Goal: Find specific page/section: Find specific page/section

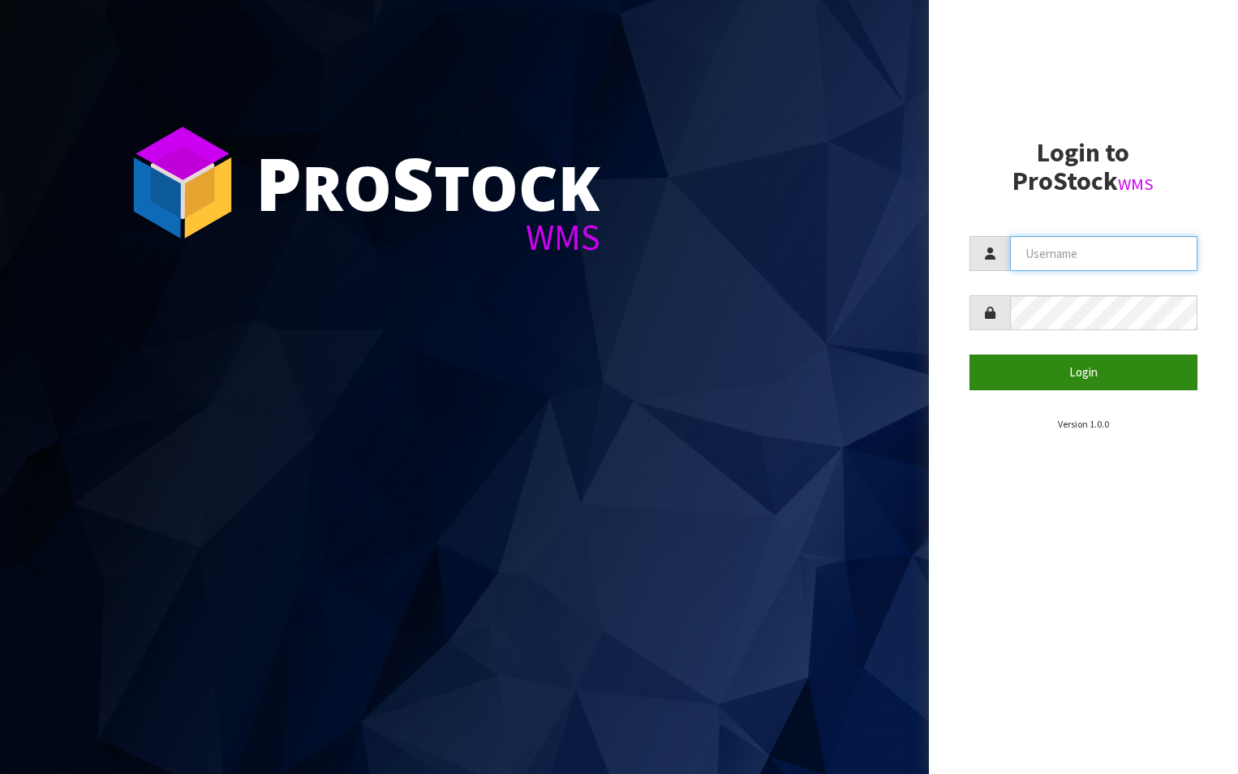
type input "aquacooler"
click at [1092, 372] on button "Login" at bounding box center [1084, 372] width 229 height 35
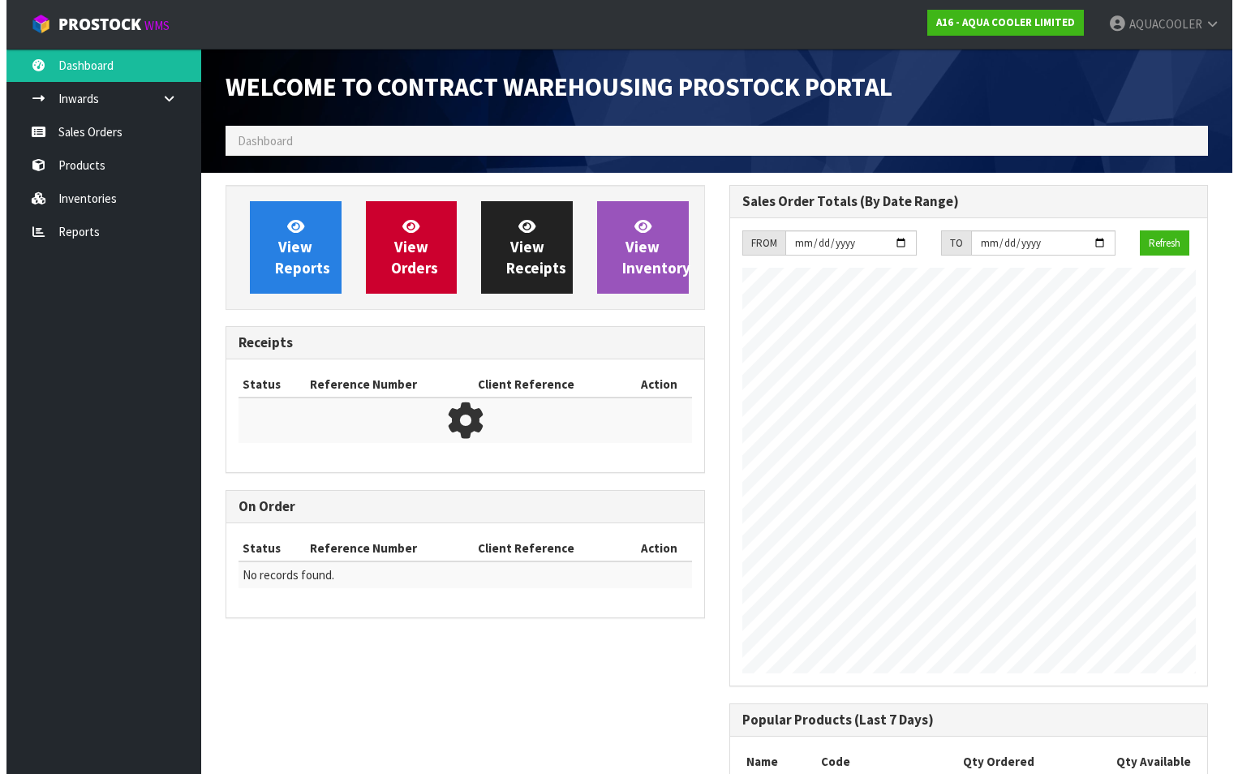
scroll to position [802, 503]
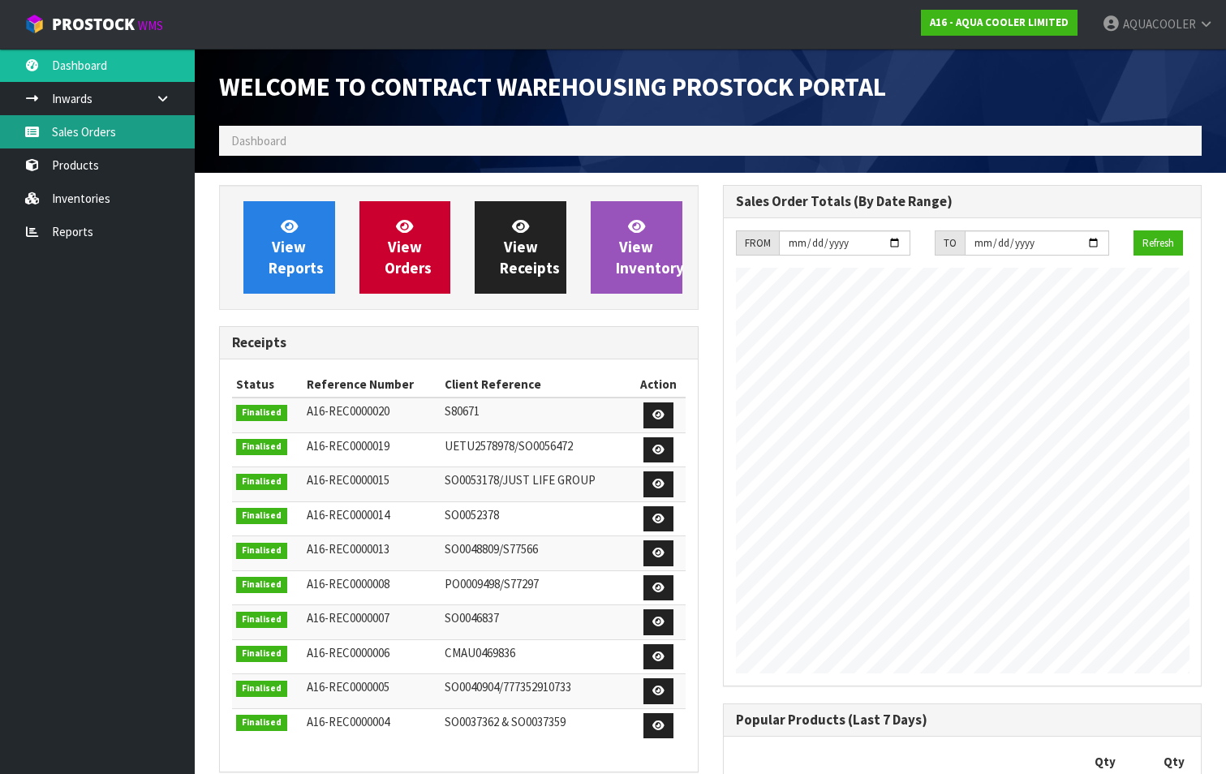
click at [76, 126] on link "Sales Orders" at bounding box center [97, 131] width 195 height 33
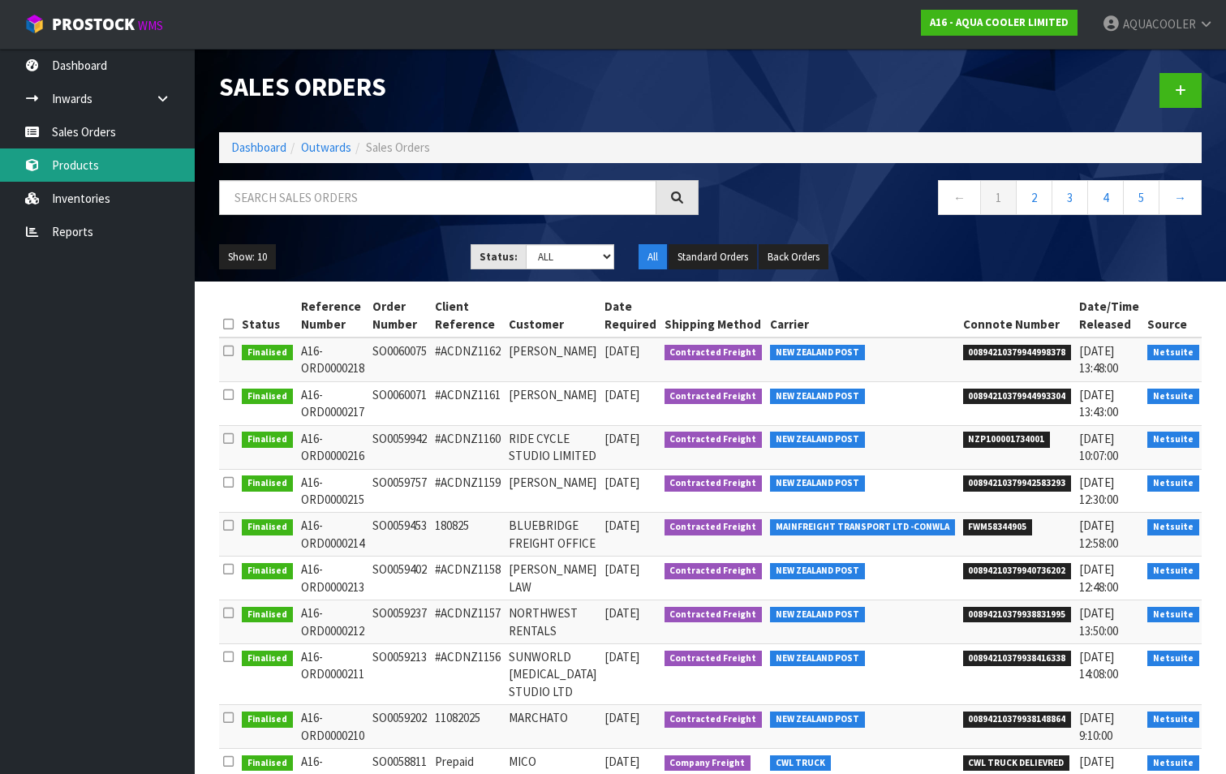
click at [88, 162] on link "Products" at bounding box center [97, 164] width 195 height 33
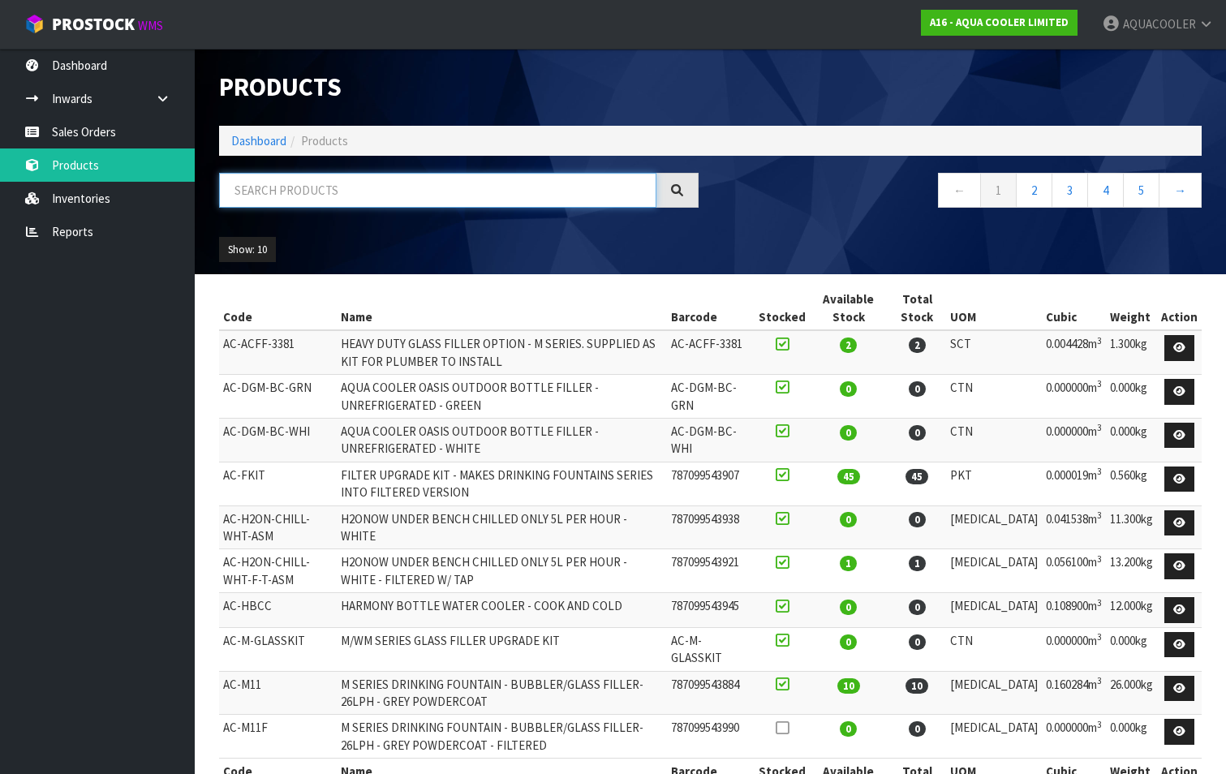
click at [376, 187] on input "text" at bounding box center [437, 190] width 437 height 35
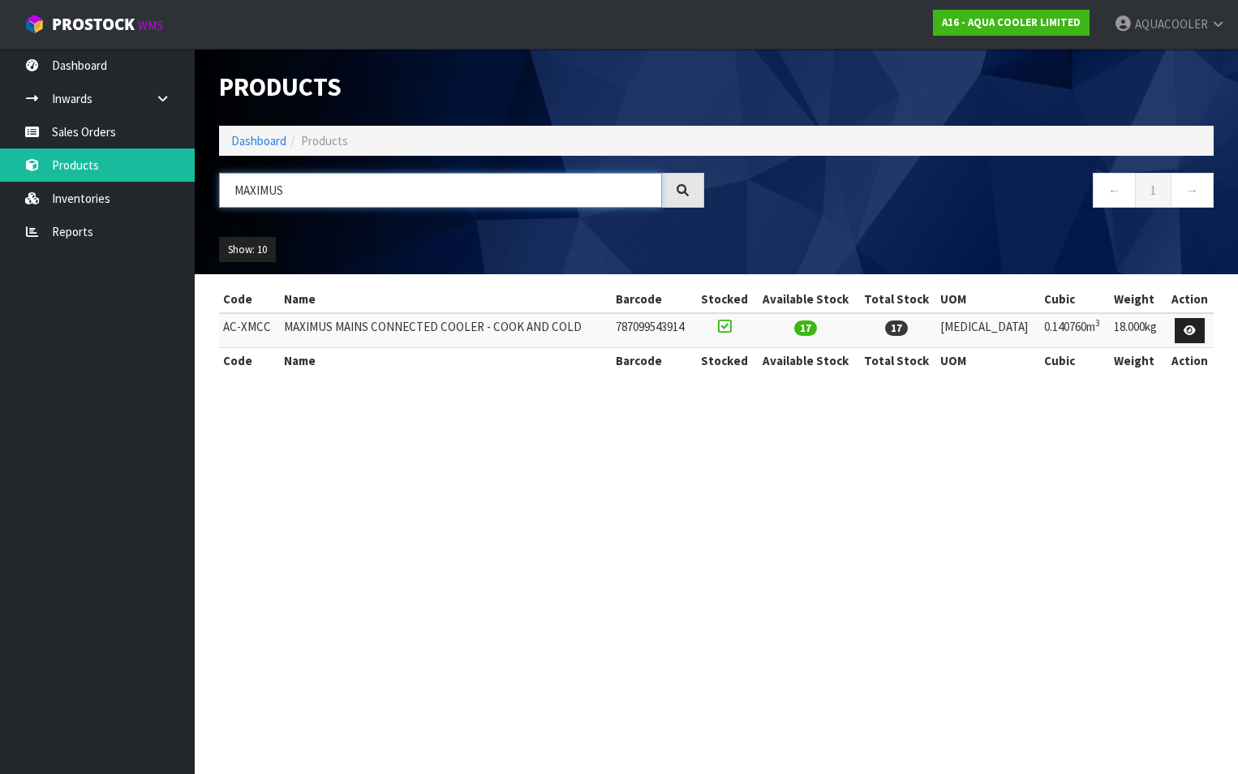
type input "MAXIMUS"
click at [567, 492] on section "Products Import Products Drop file here to import csv template Dashboard Produc…" at bounding box center [619, 387] width 1238 height 774
